Goal: Task Accomplishment & Management: Manage account settings

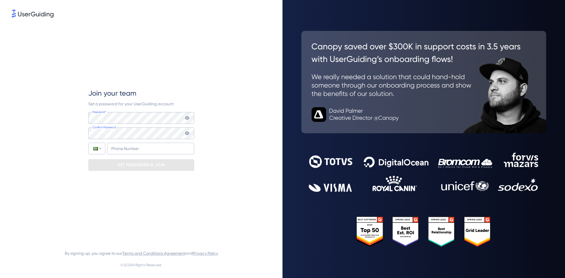
click at [246, 183] on div "Join your team Set a password for your UserGuiding account Password* Your passw…" at bounding box center [141, 129] width 259 height 221
click at [228, 125] on div "Join your team Set a password for your UserGuiding account Password* Your passw…" at bounding box center [141, 129] width 259 height 221
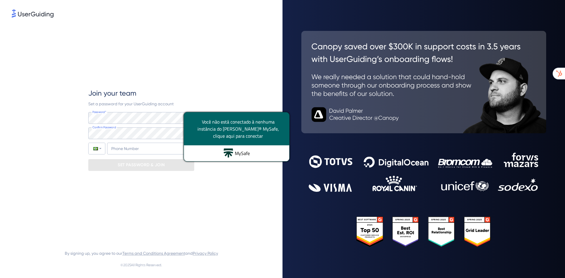
click at [201, 76] on div "Join your team Set a password for your UserGuiding account Password* Your passw…" at bounding box center [141, 129] width 259 height 221
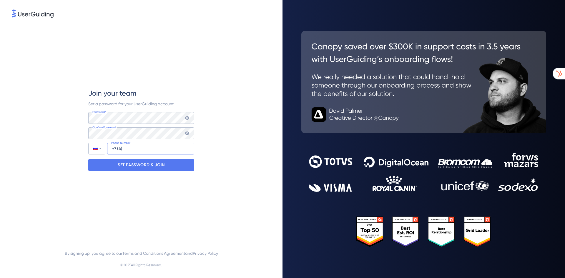
type input "+7"
type input "[PHONE_NUMBER]"
click at [234, 98] on div "Join your team Set a password for your UserGuiding account Password* Your passw…" at bounding box center [141, 129] width 259 height 221
click at [210, 181] on div "Join your team Set a password for your UserGuiding account Password* Your passw…" at bounding box center [141, 129] width 259 height 221
click at [165, 167] on div "SET PASSWORD & JOIN" at bounding box center [141, 165] width 106 height 12
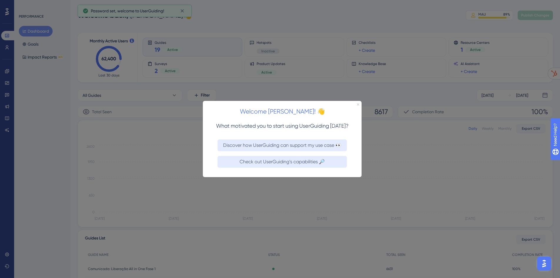
click at [358, 103] on icon "Close Preview" at bounding box center [358, 104] width 2 height 2
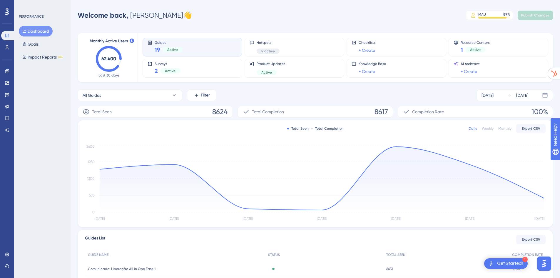
click at [201, 16] on div "Welcome back, [PERSON_NAME] 👋 [PERSON_NAME] 89 % Click to see add-on and upgrad…" at bounding box center [315, 15] width 475 height 12
click at [4, 98] on link at bounding box center [7, 94] width 12 height 9
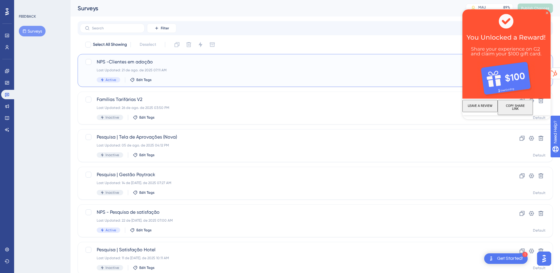
click at [253, 72] on div "Last Updated: 21 de ago. de 2025 07:11 AM" at bounding box center [292, 70] width 390 height 5
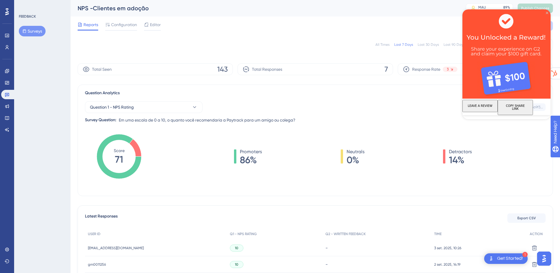
click at [546, 14] on icon "Close Preview" at bounding box center [547, 13] width 2 height 2
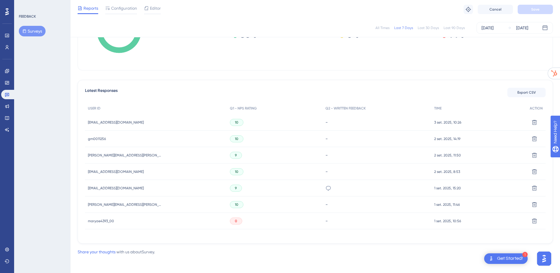
scroll to position [125, 0]
click at [104, 222] on span "maryae4393_00" at bounding box center [101, 220] width 26 height 5
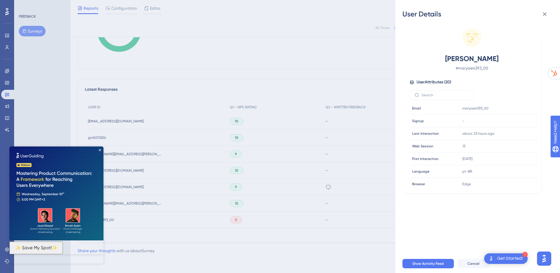
drag, startPoint x: 192, startPoint y: 158, endPoint x: 124, endPoint y: 156, distance: 68.0
click at [190, 158] on div "User Details [PERSON_NAME] # maryae4393_00 User Attributes ( 20 ) Email Email m…" at bounding box center [280, 136] width 560 height 273
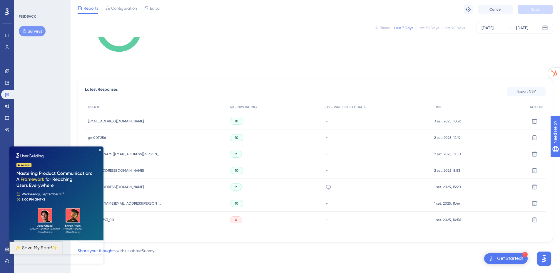
click at [99, 148] on img at bounding box center [56, 194] width 94 height 94
click at [100, 150] on icon "Close Preview" at bounding box center [100, 150] width 2 height 2
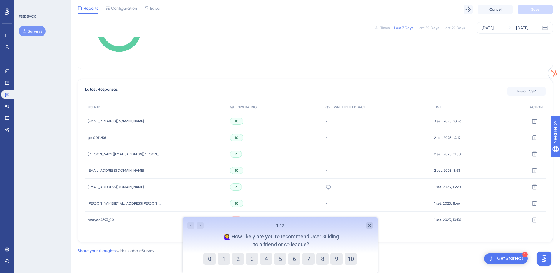
scroll to position [0, 0]
click at [366, 227] on div "Close survey" at bounding box center [369, 225] width 7 height 7
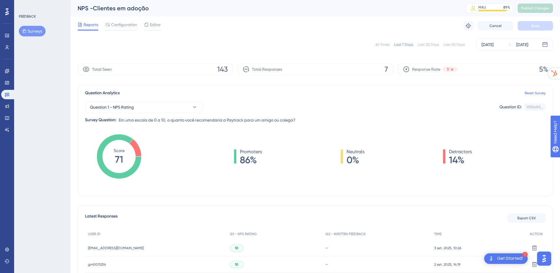
click at [427, 45] on div "Last 30 Days" at bounding box center [428, 44] width 21 height 5
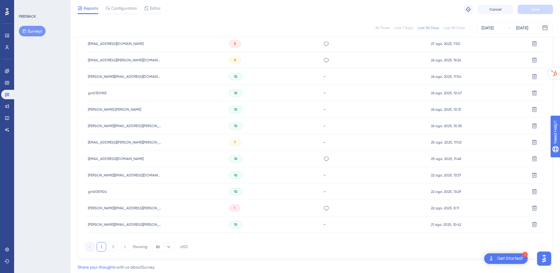
scroll to position [350, 0]
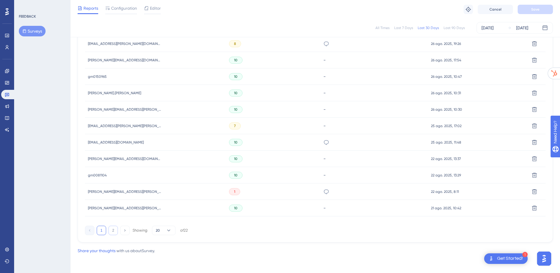
click at [112, 234] on button "2" at bounding box center [112, 230] width 9 height 9
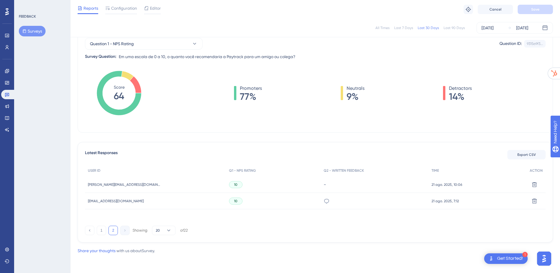
scroll to position [61, 0]
click at [101, 231] on button "1" at bounding box center [101, 230] width 9 height 9
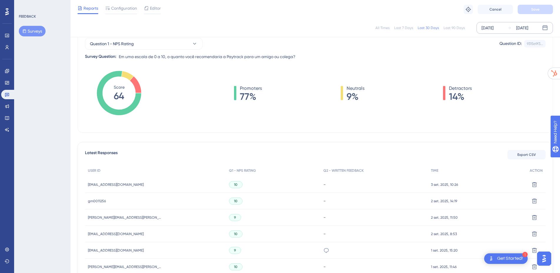
click at [528, 29] on div "[DATE]" at bounding box center [522, 27] width 12 height 7
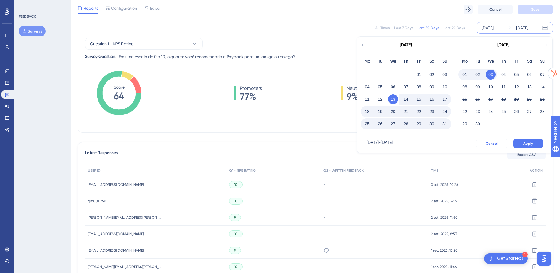
click at [486, 144] on button "Cancel" at bounding box center [491, 143] width 31 height 9
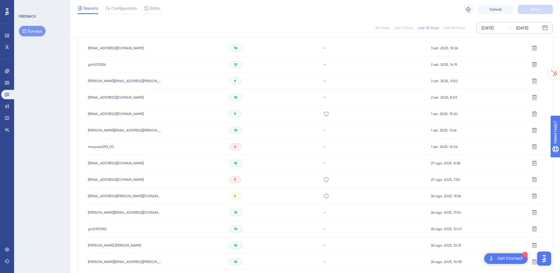
scroll to position [208, 0]
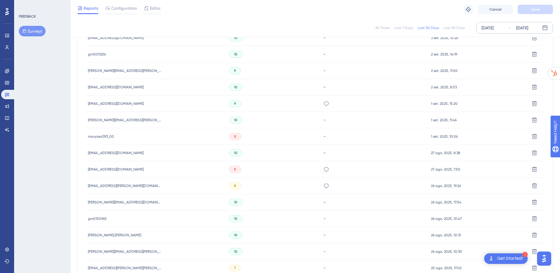
click at [37, 132] on div "FEEDBACK Surveys" at bounding box center [42, 136] width 56 height 273
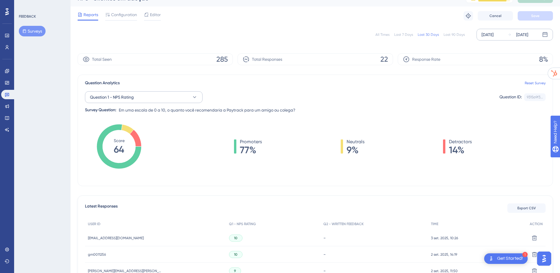
scroll to position [0, 0]
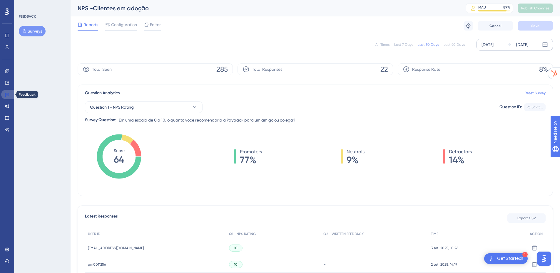
click at [8, 96] on icon at bounding box center [7, 95] width 4 height 4
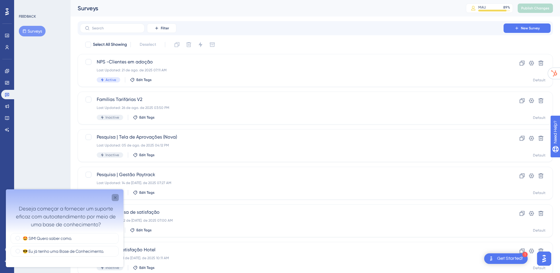
click at [112, 197] on div "Close survey" at bounding box center [115, 197] width 7 height 7
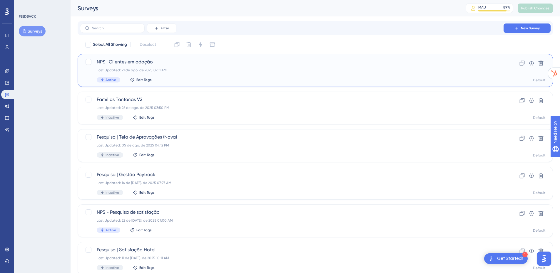
click at [202, 76] on div "NPS -Clientes em adoção Last Updated: 21 de ago. de 2025 07:11 AM Active Edit T…" at bounding box center [292, 71] width 390 height 24
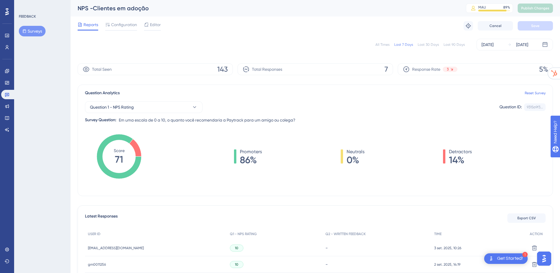
click at [428, 46] on div "Last 30 Days" at bounding box center [428, 44] width 21 height 5
drag, startPoint x: 184, startPoint y: 48, endPoint x: 211, endPoint y: 76, distance: 38.5
click at [184, 48] on div "All Times Last 7 Days Last 30 Days Last 90 Days [DATE] [DATE]" at bounding box center [315, 45] width 475 height 12
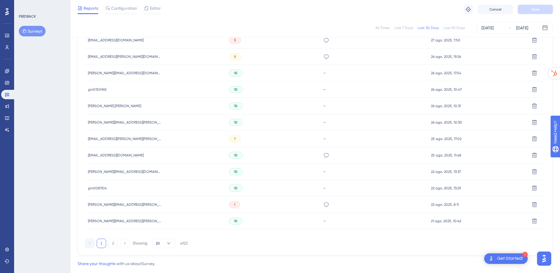
scroll to position [350, 0]
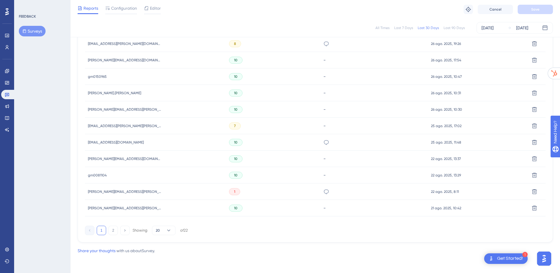
click at [231, 248] on div "Share your thoughts with us about Survey ." at bounding box center [315, 251] width 475 height 7
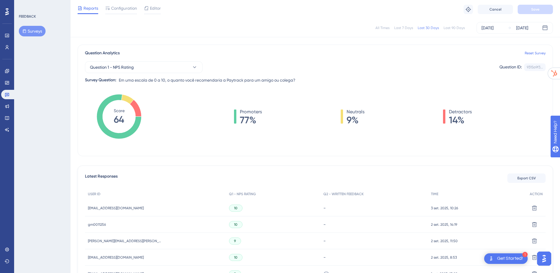
scroll to position [0, 0]
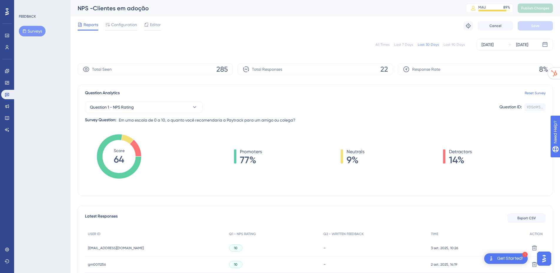
click at [375, 48] on div "All Times Last 7 Days Last 30 Days Last 90 Days [DATE] [DATE]" at bounding box center [315, 45] width 475 height 12
click at [380, 44] on div "All Times" at bounding box center [382, 44] width 14 height 5
click at [323, 44] on div "All Times Last 7 Days Last 30 Days Last 90 Days [DATE] [DATE]" at bounding box center [315, 45] width 475 height 12
click at [8, 95] on icon at bounding box center [7, 94] width 5 height 5
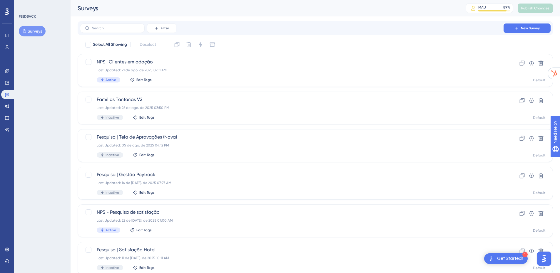
click at [45, 108] on div "FEEDBACK Surveys" at bounding box center [42, 136] width 56 height 273
